Goal: Find specific page/section: Find specific page/section

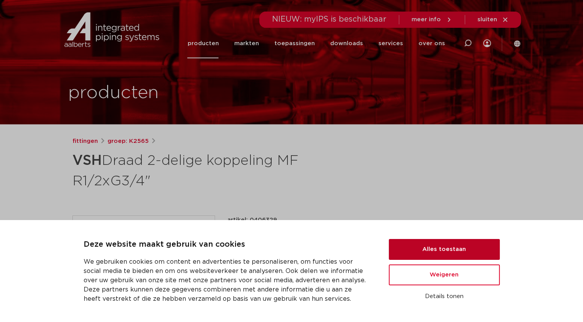
click at [448, 254] on button "Alles toestaan" at bounding box center [444, 249] width 111 height 21
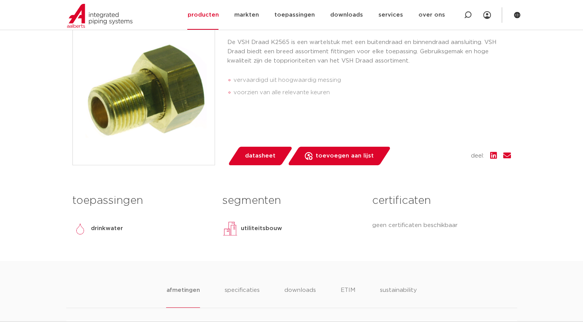
scroll to position [77, 0]
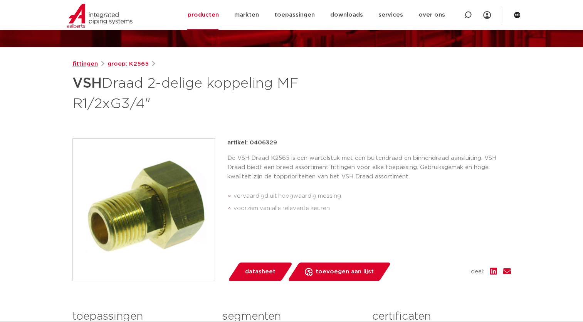
click at [81, 66] on link "fittingen" at bounding box center [84, 63] width 25 height 9
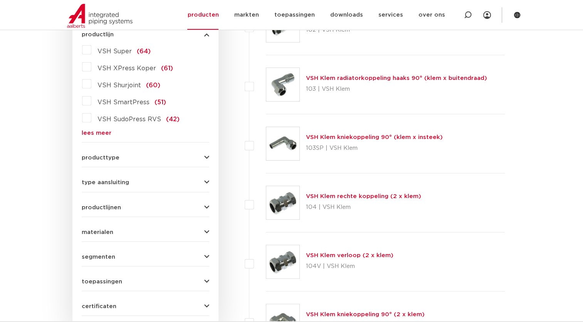
scroll to position [231, 0]
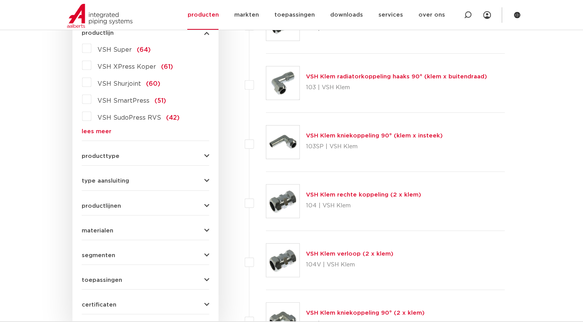
click at [88, 131] on link "lees meer" at bounding box center [146, 131] width 128 height 6
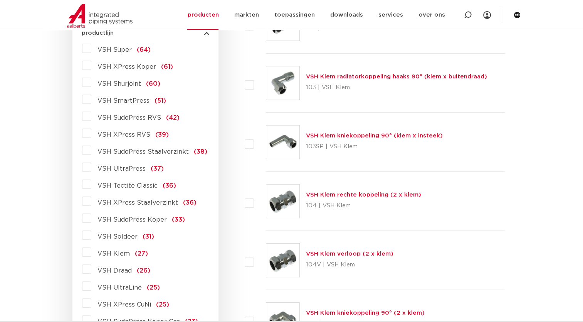
click at [91, 269] on label "VSH Draad (26)" at bounding box center [120, 269] width 59 height 12
click at [0, 0] on input "VSH Draad (26)" at bounding box center [0, 0] width 0 height 0
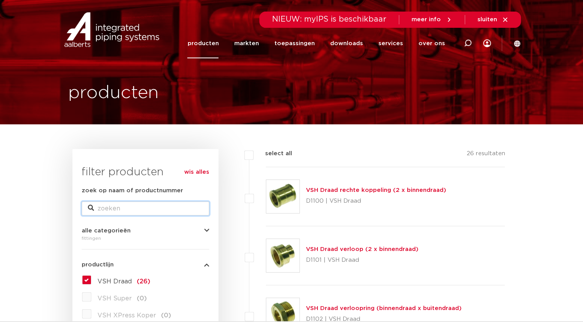
click at [108, 210] on input "zoek op naam of productnummer" at bounding box center [146, 208] width 128 height 14
type input "vsh wartel draadstuk buitendraad buitendraad"
